Goal: Task Accomplishment & Management: Use online tool/utility

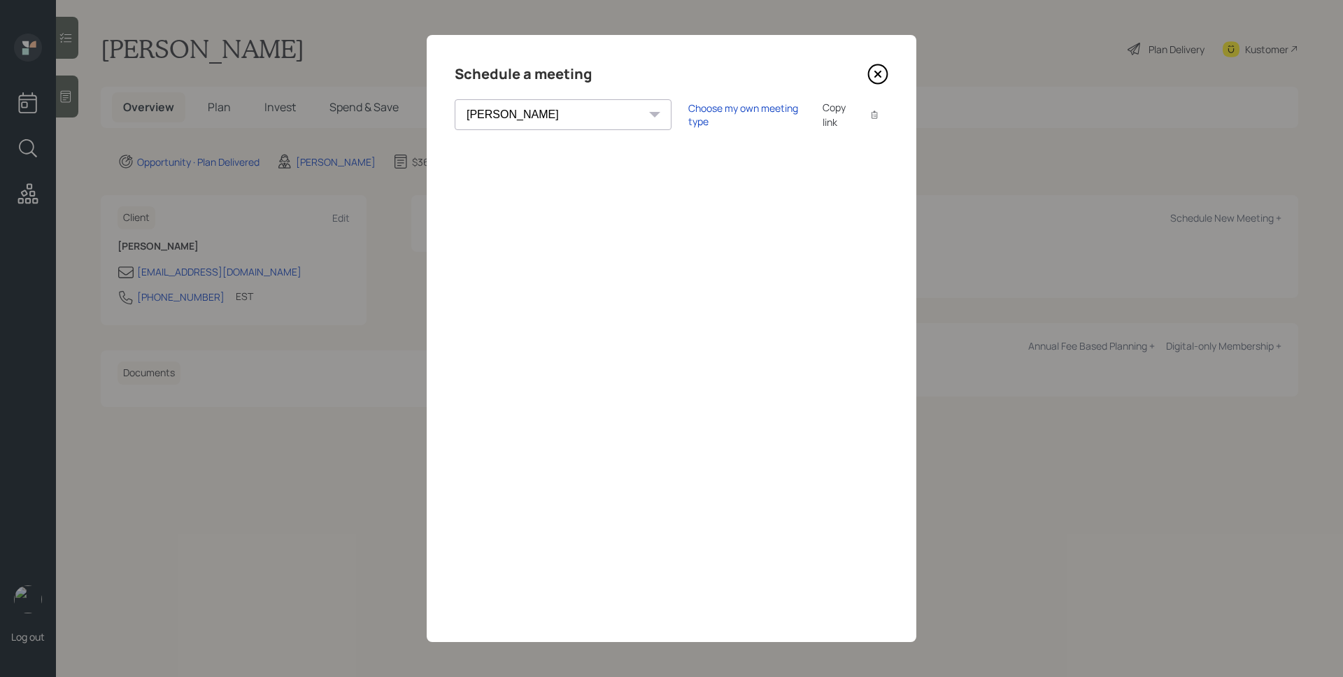
select select "d946c976-65aa-4529-ac9d-02c4f1114fc0"
drag, startPoint x: 884, startPoint y: 76, endPoint x: 887, endPoint y: 66, distance: 10.4
click at [885, 75] on icon at bounding box center [877, 74] width 21 height 21
